Goal: Transaction & Acquisition: Subscribe to service/newsletter

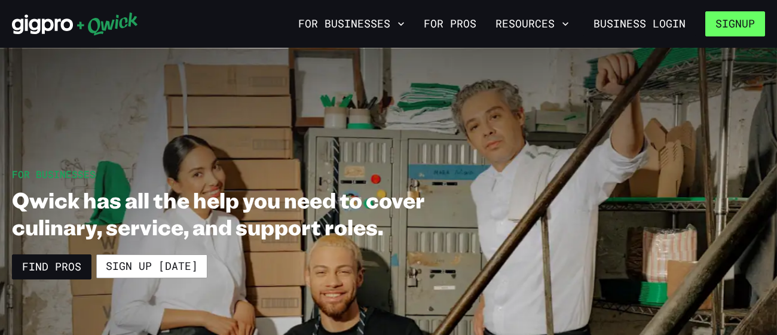
click at [730, 20] on button "Signup" at bounding box center [736, 23] width 60 height 25
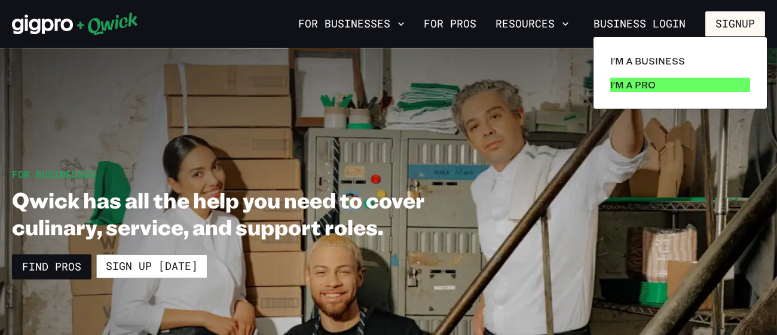
click at [640, 87] on p "I'm a Pro" at bounding box center [632, 85] width 45 height 14
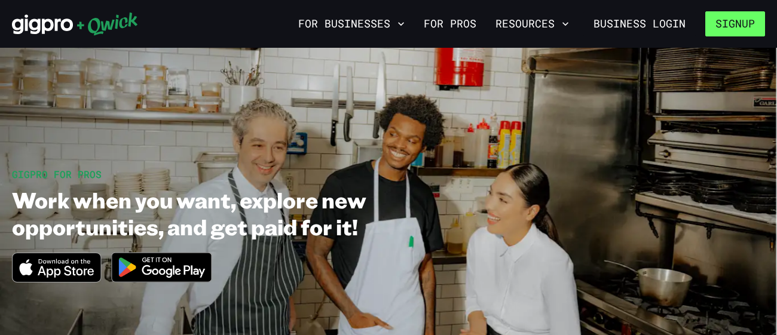
click at [739, 19] on button "Signup" at bounding box center [736, 23] width 60 height 25
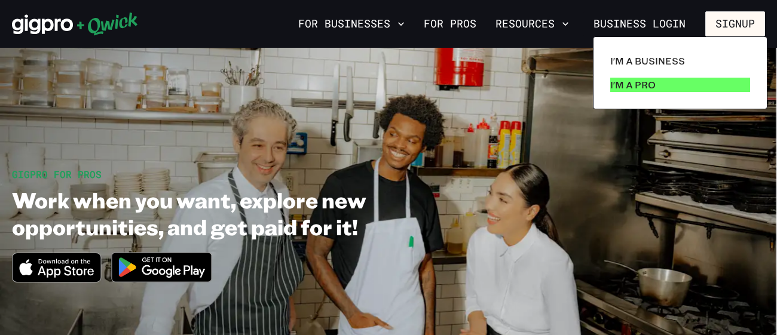
click at [640, 95] on link "I'm a Pro" at bounding box center [680, 85] width 149 height 24
click at [658, 86] on link "I'm a Pro" at bounding box center [680, 85] width 149 height 24
click at [514, 152] on div at bounding box center [388, 167] width 777 height 335
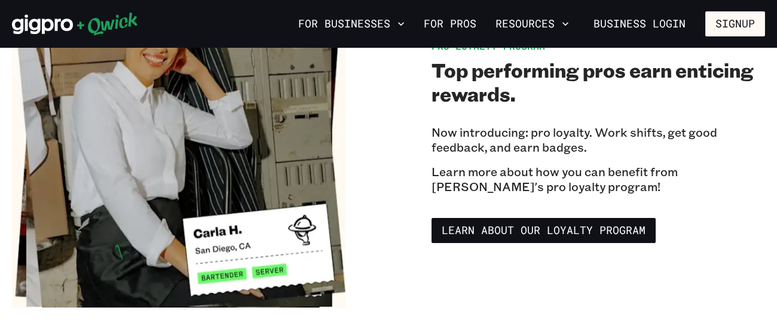
scroll to position [1983, 0]
